Goal: Information Seeking & Learning: Learn about a topic

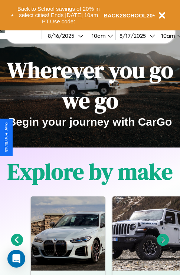
scroll to position [114, 0]
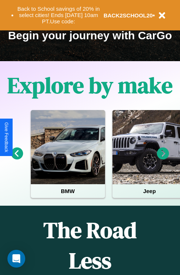
click at [163, 159] on icon at bounding box center [163, 154] width 12 height 12
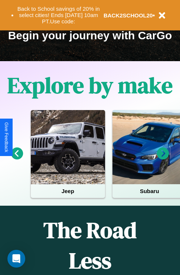
click at [17, 159] on icon at bounding box center [17, 154] width 12 height 12
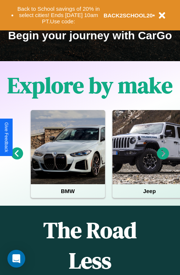
click at [163, 159] on icon at bounding box center [163, 154] width 12 height 12
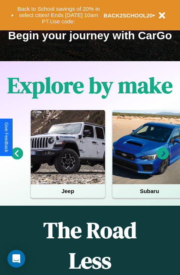
click at [163, 159] on icon at bounding box center [163, 154] width 12 height 12
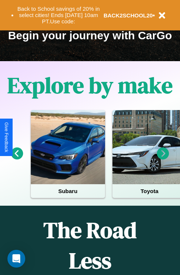
click at [17, 159] on icon at bounding box center [17, 154] width 12 height 12
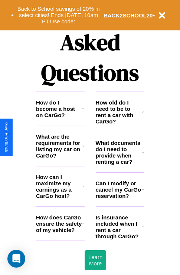
scroll to position [899, 0]
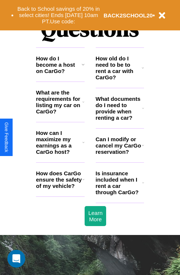
click at [60, 189] on h3 "How does CarGo ensure the safety of my vehicle?" at bounding box center [59, 179] width 46 height 19
click at [83, 145] on icon at bounding box center [83, 142] width 2 height 6
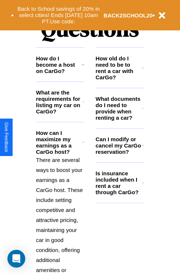
click at [143, 186] on icon at bounding box center [143, 183] width 2 height 6
